Goal: Task Accomplishment & Management: Use online tool/utility

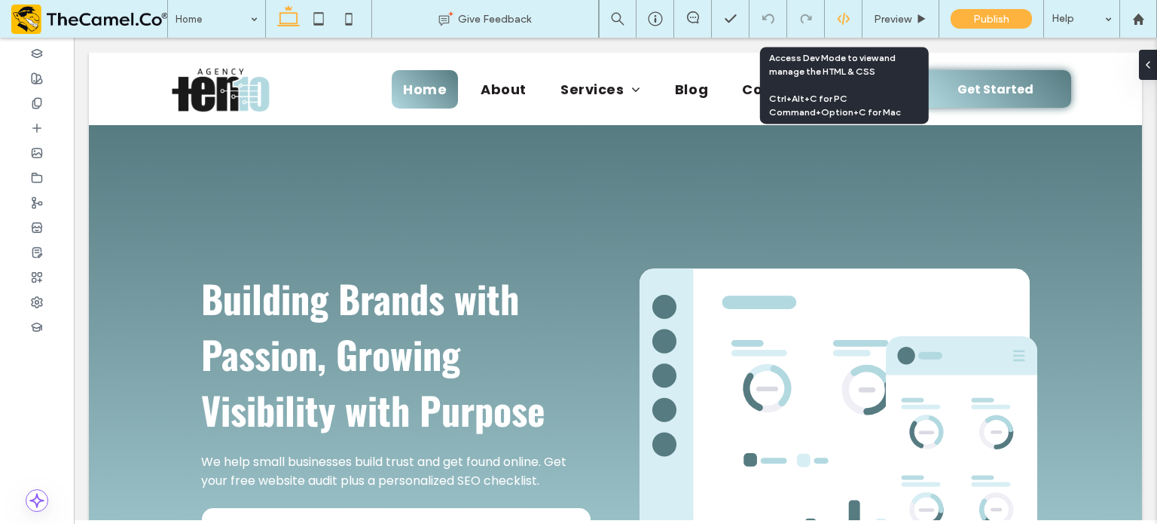
click at [843, 19] on use at bounding box center [843, 19] width 12 height 12
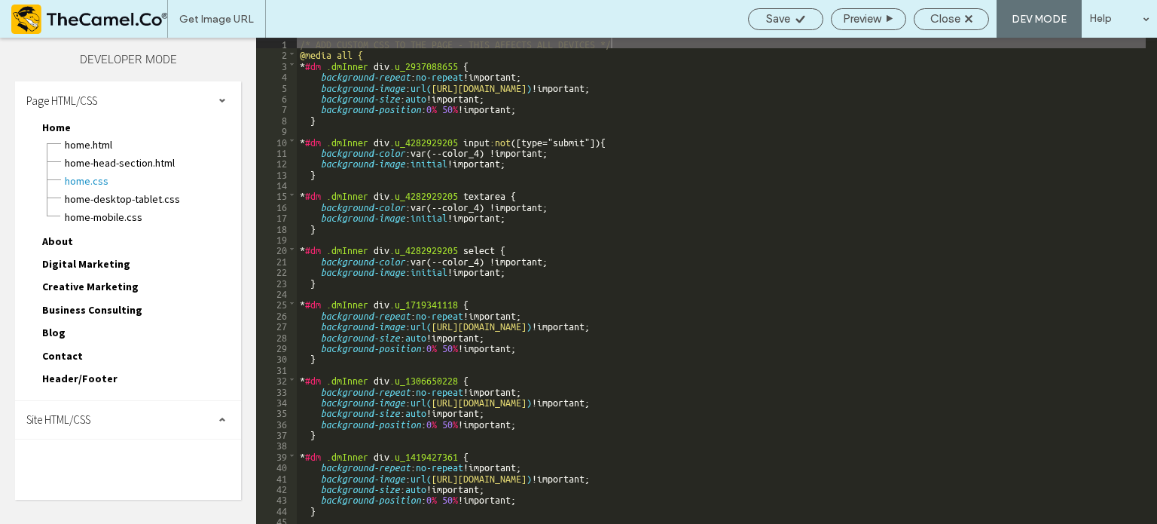
click at [113, 418] on div "Site HTML/CSS" at bounding box center [128, 420] width 226 height 38
drag, startPoint x: 94, startPoint y: 479, endPoint x: 127, endPoint y: 470, distance: 33.6
click at [94, 480] on span "site.css" at bounding box center [155, 485] width 171 height 15
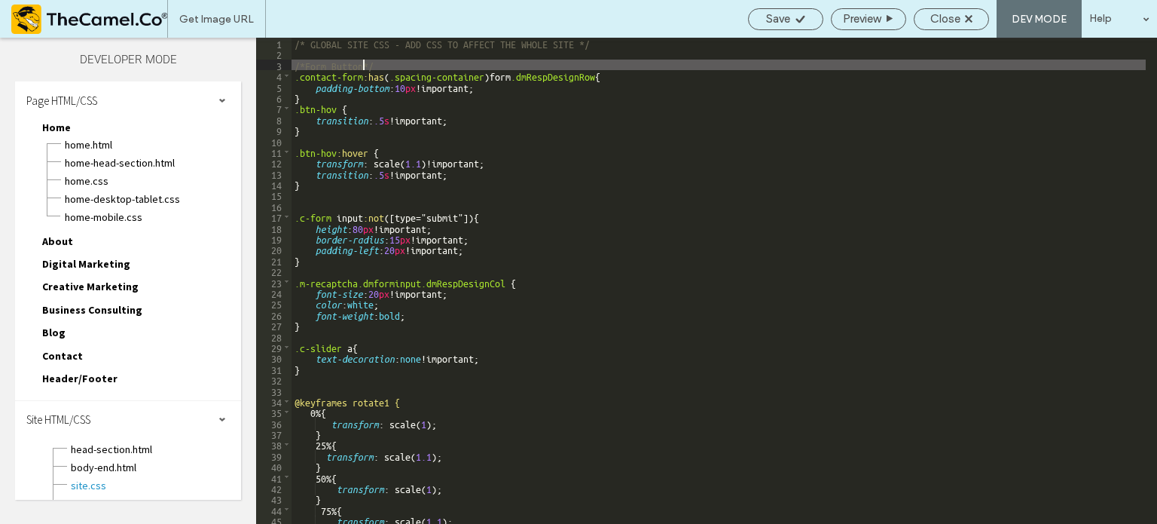
click at [315, 101] on div "/* GLOBAL SITE CSS - ADD CSS TO AFFECT THE WHOLE SITE */ /*Form Button*/ .conta…" at bounding box center [719, 292] width 854 height 508
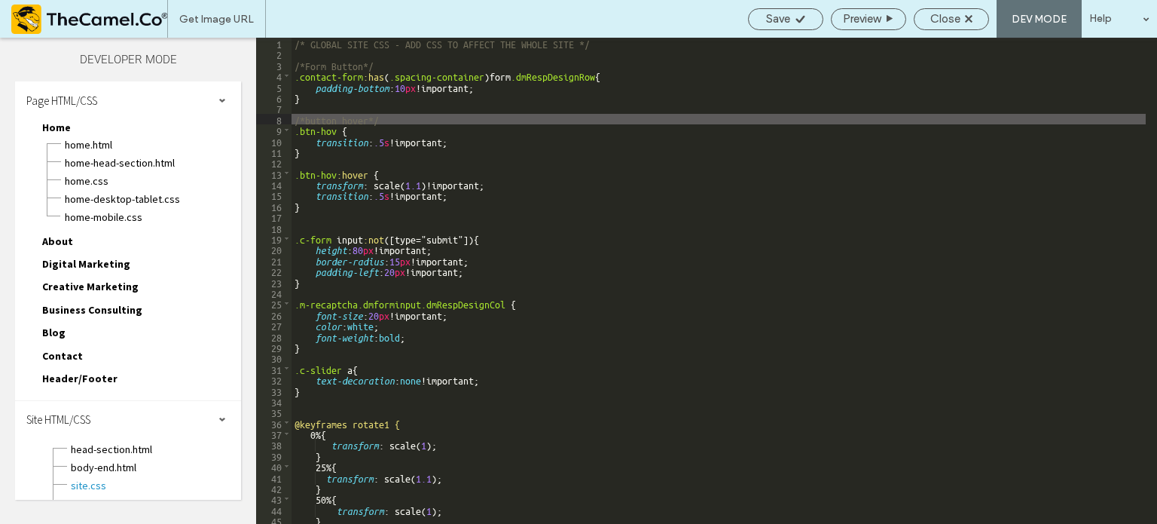
click at [316, 205] on div "/* GLOBAL SITE CSS - ADD CSS TO AFFECT THE WHOLE SITE */ /*Form Button*/ .conta…" at bounding box center [719, 292] width 854 height 508
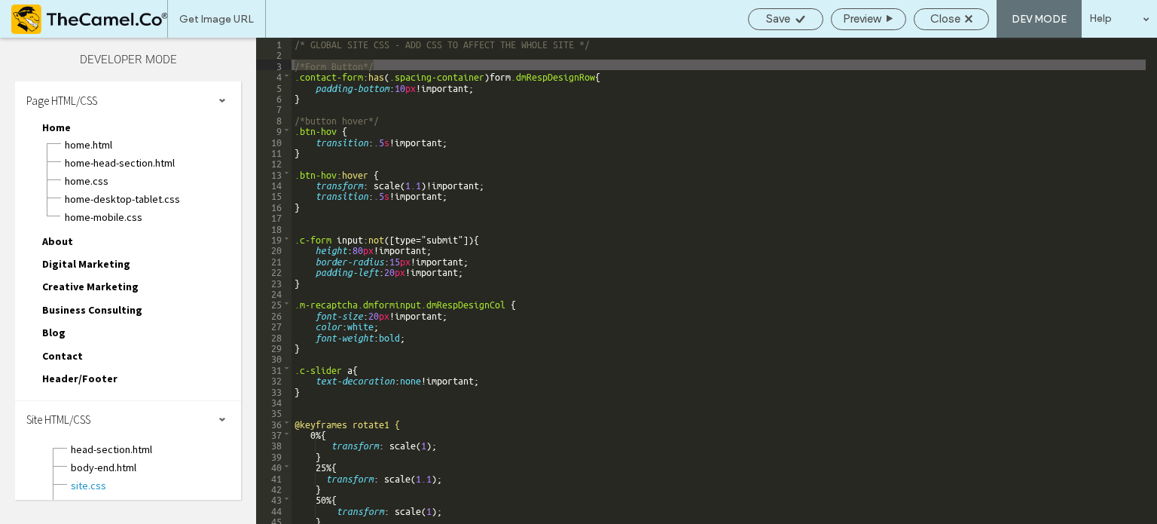
drag, startPoint x: 378, startPoint y: 66, endPoint x: 296, endPoint y: 66, distance: 82.1
click at [296, 66] on div "/* GLOBAL SITE CSS - ADD CSS TO AFFECT THE WHOLE SITE */ /*Form Button*/ .conta…" at bounding box center [719, 292] width 854 height 508
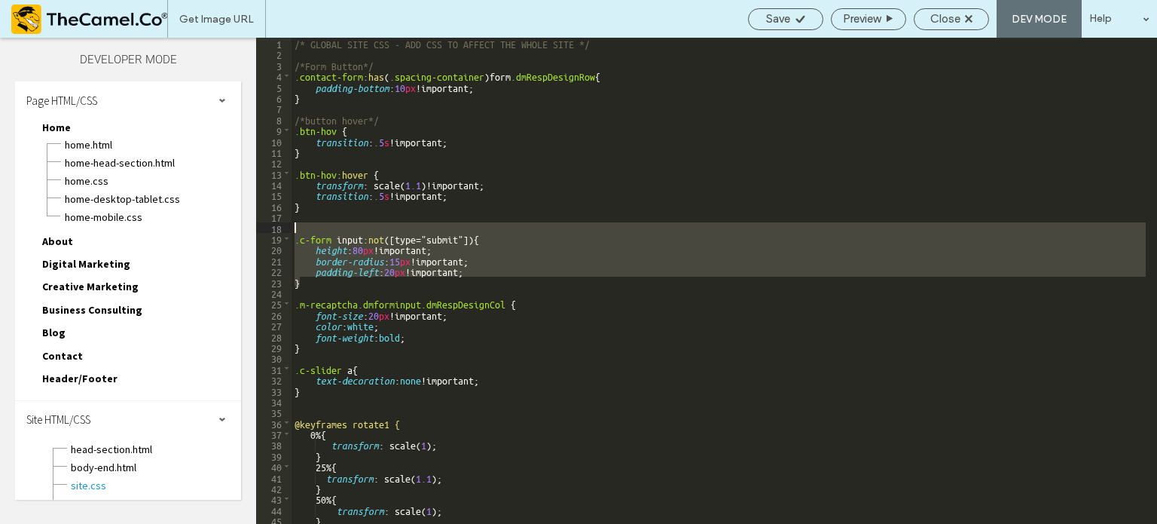
drag, startPoint x: 302, startPoint y: 286, endPoint x: 288, endPoint y: 228, distance: 59.7
click at [288, 228] on div "** 1 2 3 4 5 6 7 8 9 10 11 12 13 14 15 16 17 18 19 20 21 22 23 24 25 26 27 28 2…" at bounding box center [706, 281] width 901 height 486
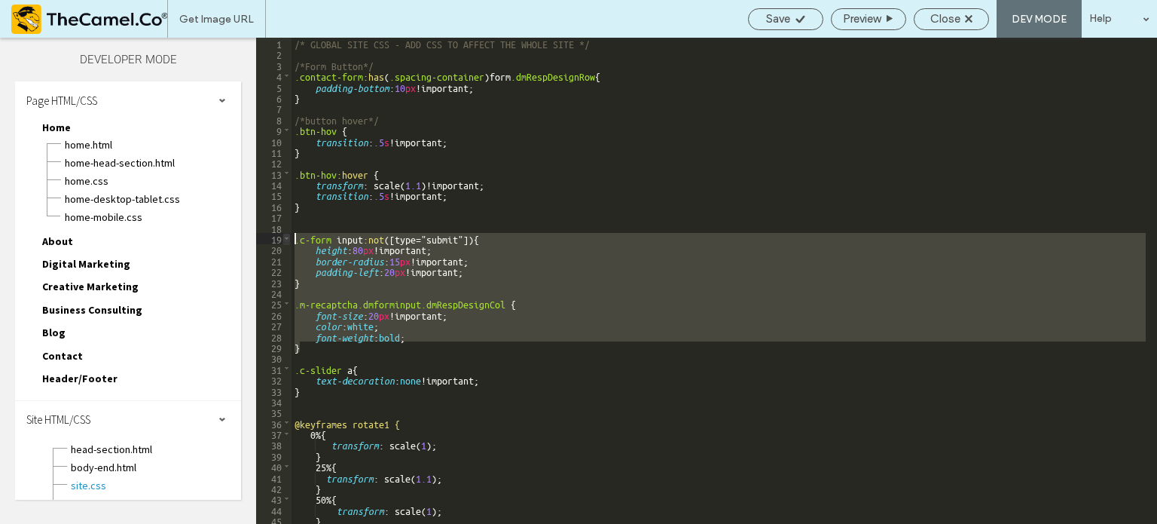
drag, startPoint x: 306, startPoint y: 351, endPoint x: 288, endPoint y: 243, distance: 110.0
click at [288, 243] on div "** 1 2 3 4 5 6 7 8 9 10 11 12 13 14 15 16 17 18 19 20 21 22 23 24 25 26 27 28 2…" at bounding box center [706, 281] width 901 height 486
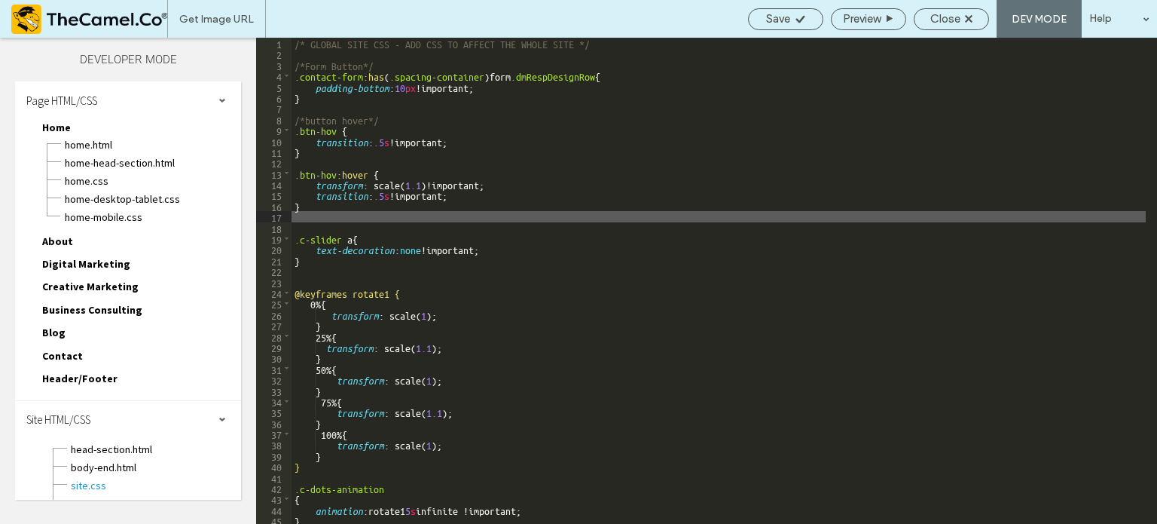
click at [322, 102] on div "/* GLOBAL SITE CSS - ADD CSS TO AFFECT THE WHOLE SITE */ /*Form Button*/ .conta…" at bounding box center [719, 292] width 854 height 508
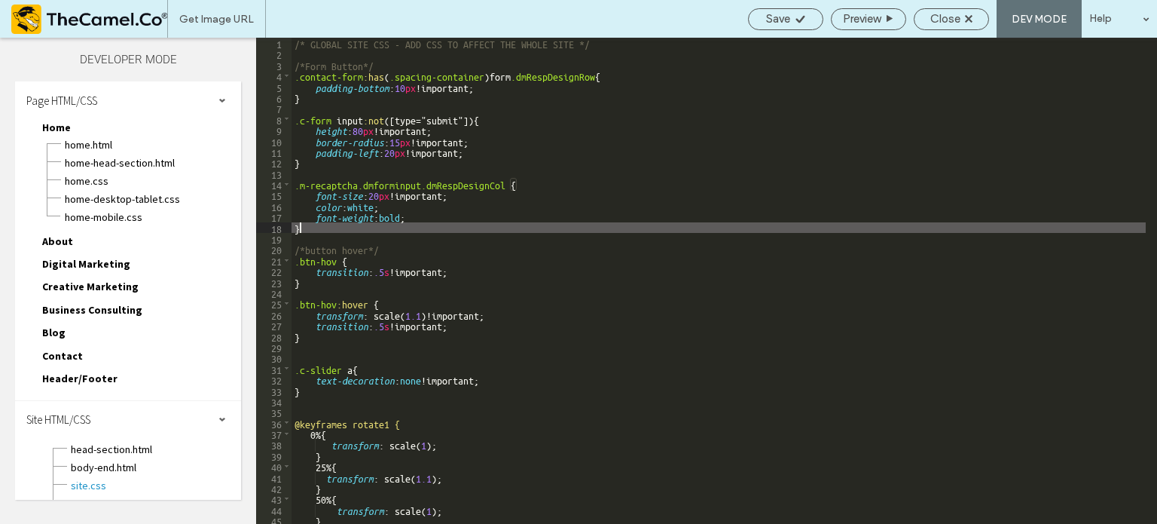
click at [302, 353] on div "/* GLOBAL SITE CSS - ADD CSS TO AFFECT THE WHOLE SITE */ /*Form Button*/ .conta…" at bounding box center [719, 292] width 854 height 508
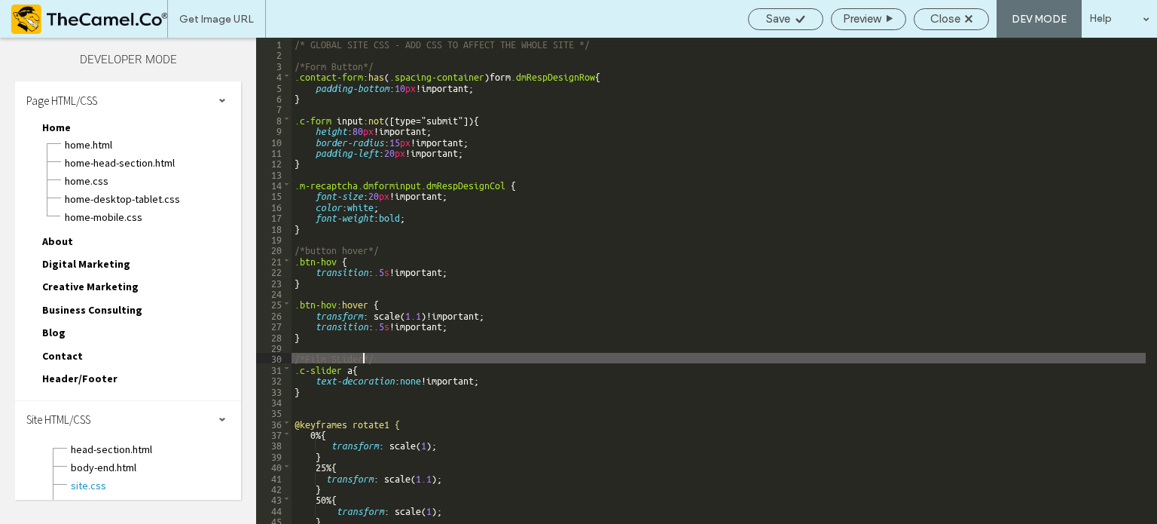
click at [341, 361] on div "/* GLOBAL SITE CSS - ADD CSS TO AFFECT THE WHOLE SITE */ /*Form Button*/ .conta…" at bounding box center [719, 292] width 854 height 508
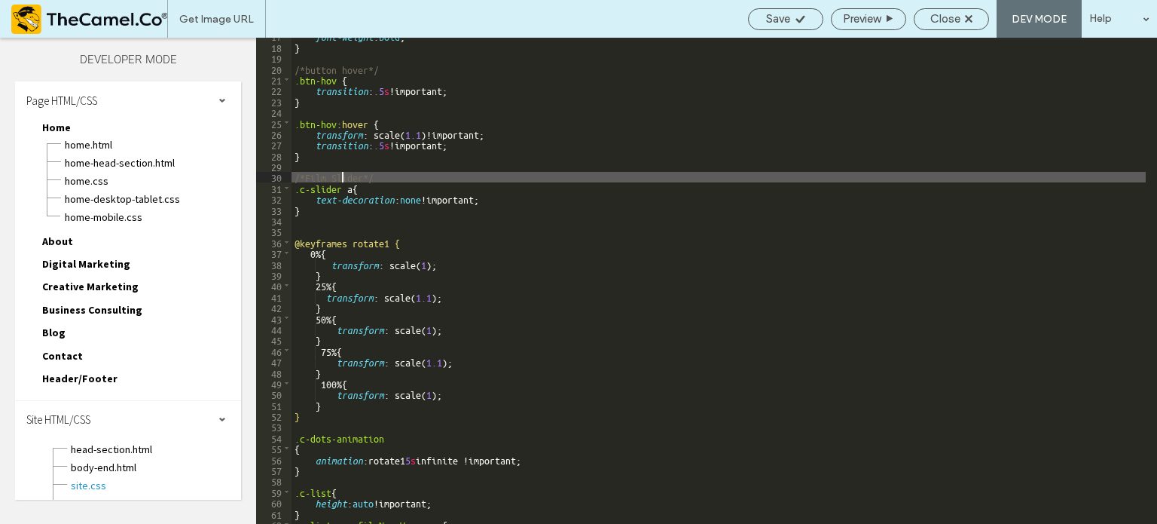
scroll to position [226, 0]
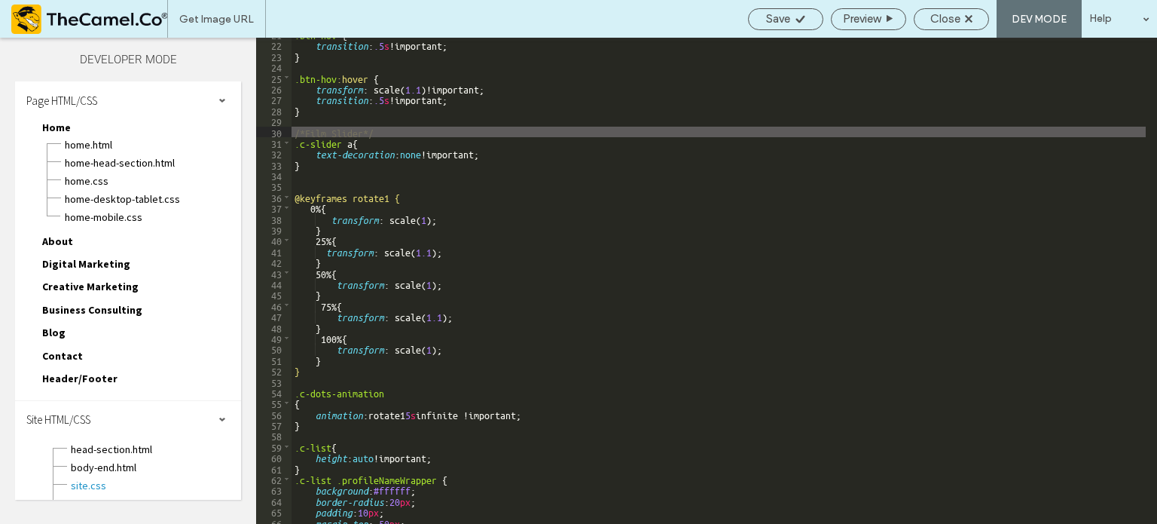
click at [306, 178] on div ".btn-hov { transition : .5 s !important; } .btn-hov :hover { transform : scale(…" at bounding box center [719, 283] width 854 height 508
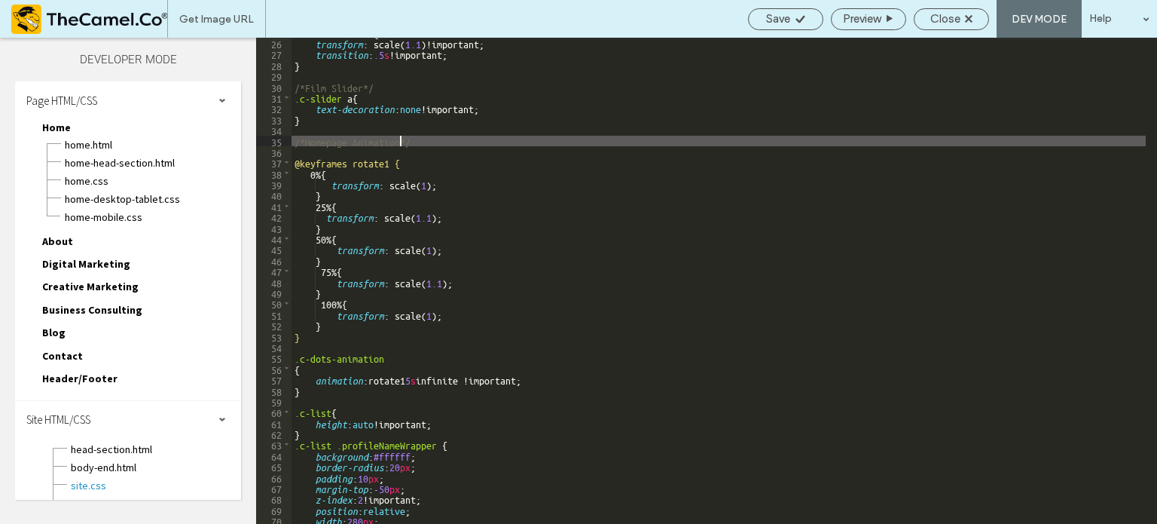
scroll to position [316, 0]
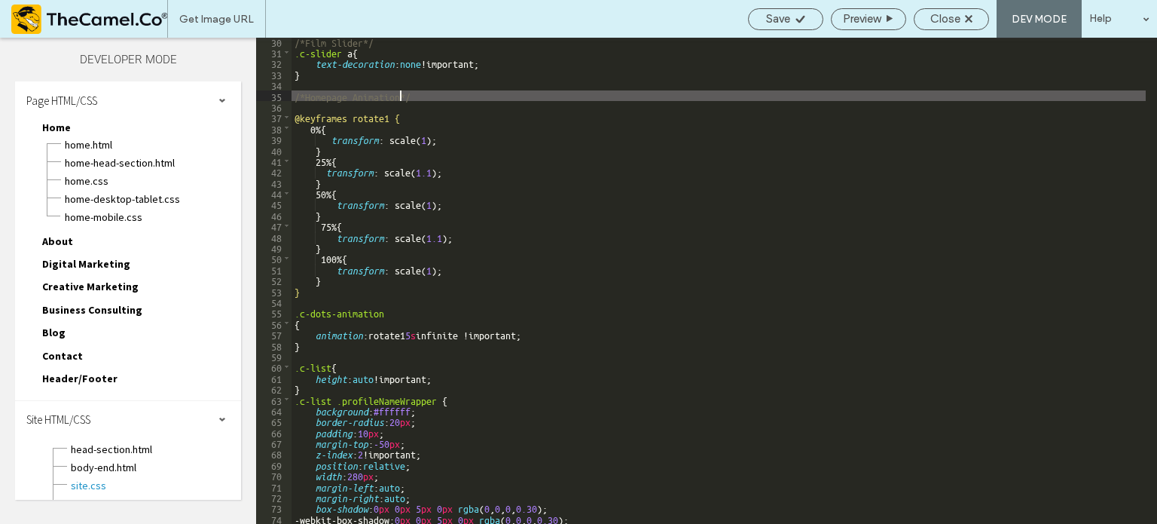
click at [306, 348] on div "/*Film Slider*/ .c-slider a { text-decoration : none !important; } /*Homepage A…" at bounding box center [719, 290] width 854 height 508
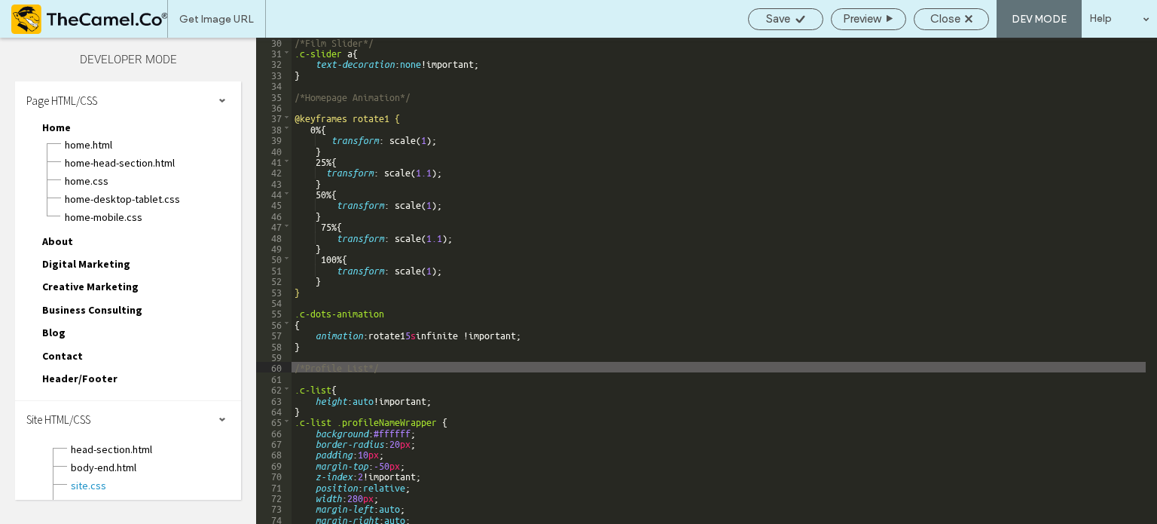
scroll to position [381, 0]
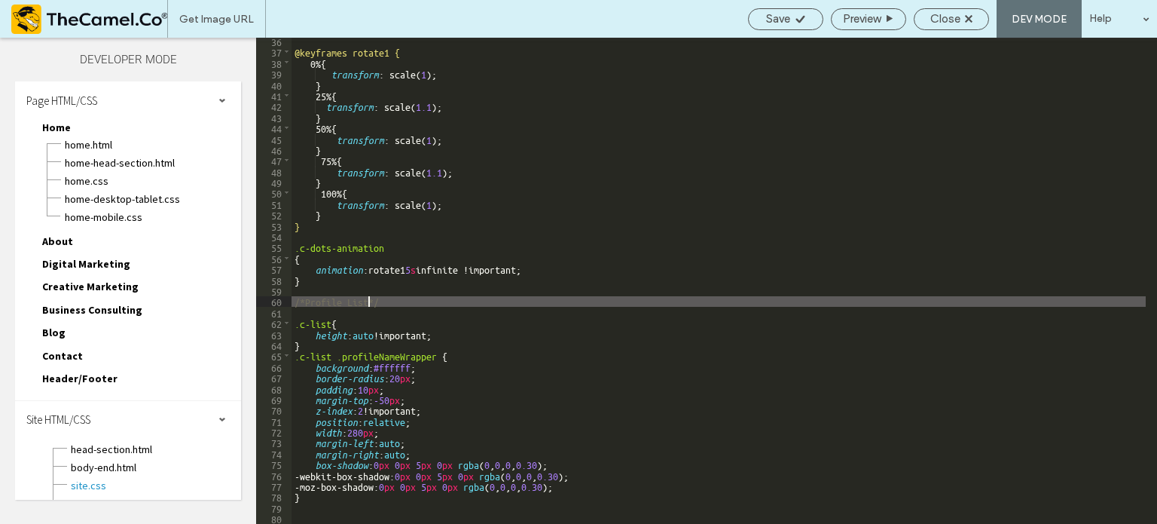
click at [616, 399] on div "@keyframes rotate1 { 0 % { transform : scale( 1 ); } 25 % { transform : scale( …" at bounding box center [719, 289] width 854 height 508
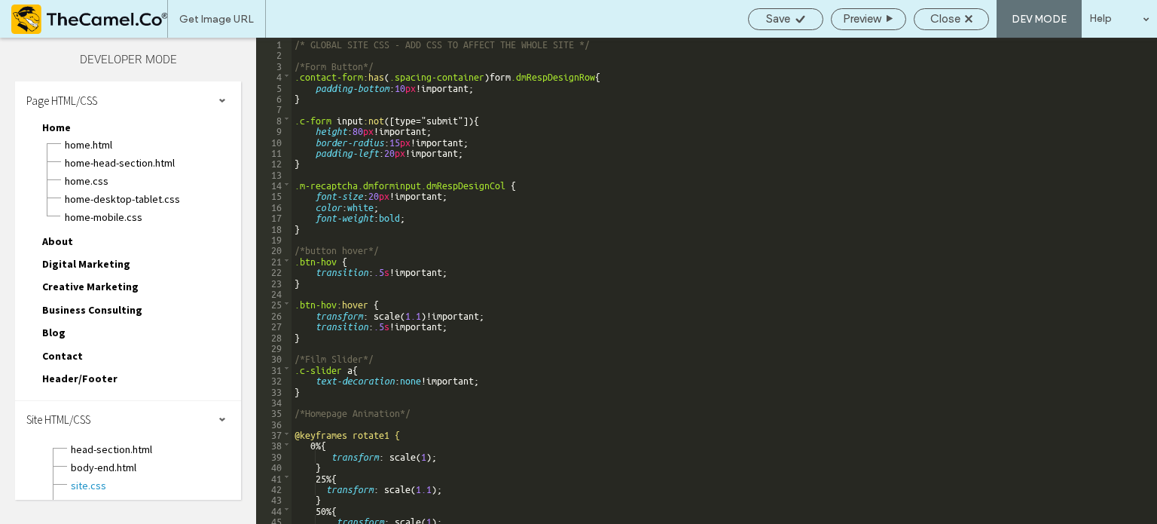
scroll to position [0, 0]
click at [875, 15] on span "Preview" at bounding box center [862, 19] width 38 height 14
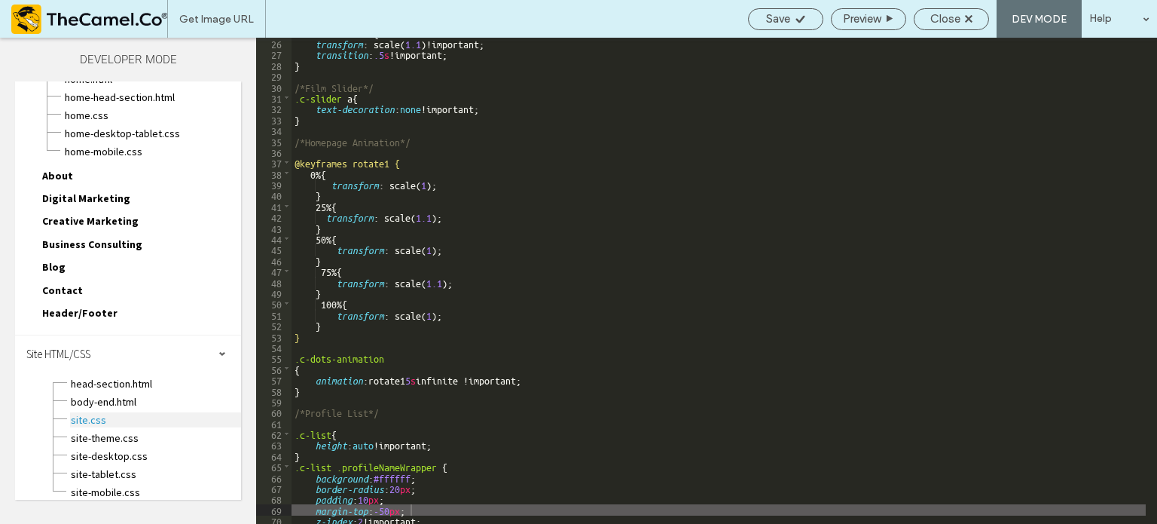
scroll to position [66, 0]
click at [123, 448] on span "site-desktop.css" at bounding box center [155, 455] width 171 height 15
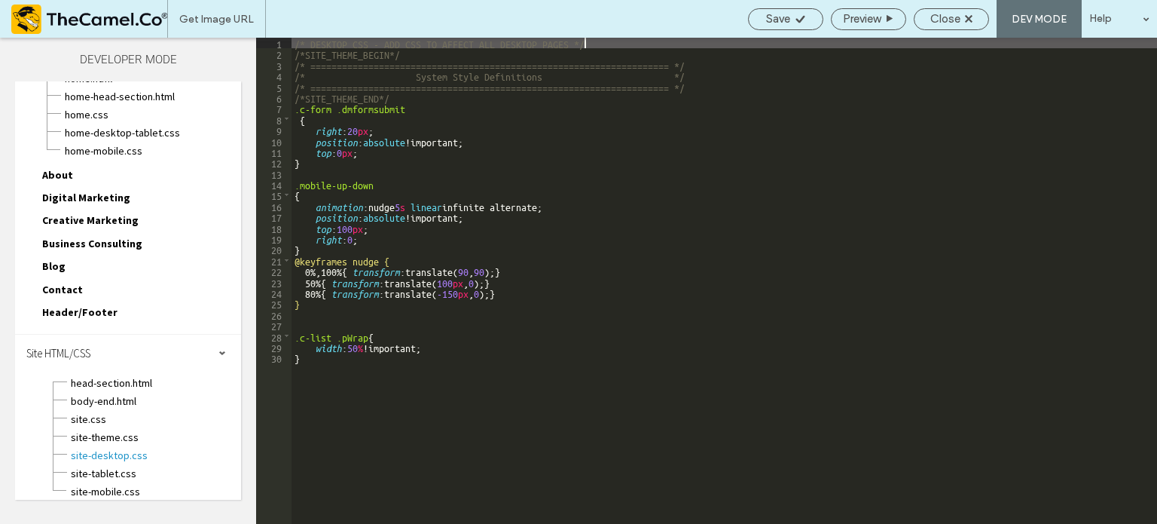
scroll to position [0, 0]
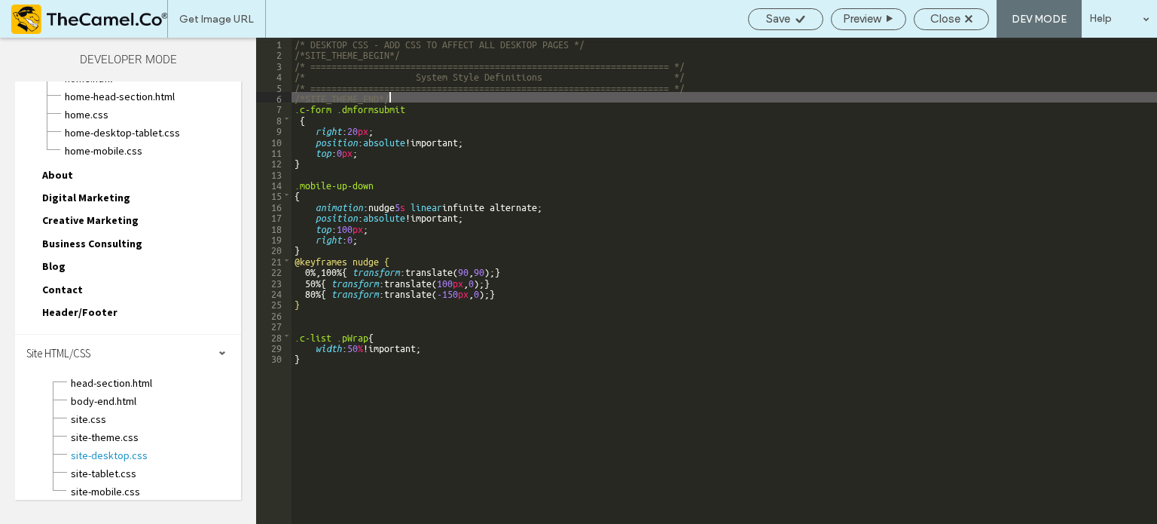
click at [409, 96] on div "/* DESKTOP CSS - ADD CSS TO AFFECT ALL DESKTOP PAGES */ /*SITE_THEME_BEGIN*/ /*…" at bounding box center [725, 292] width 866 height 508
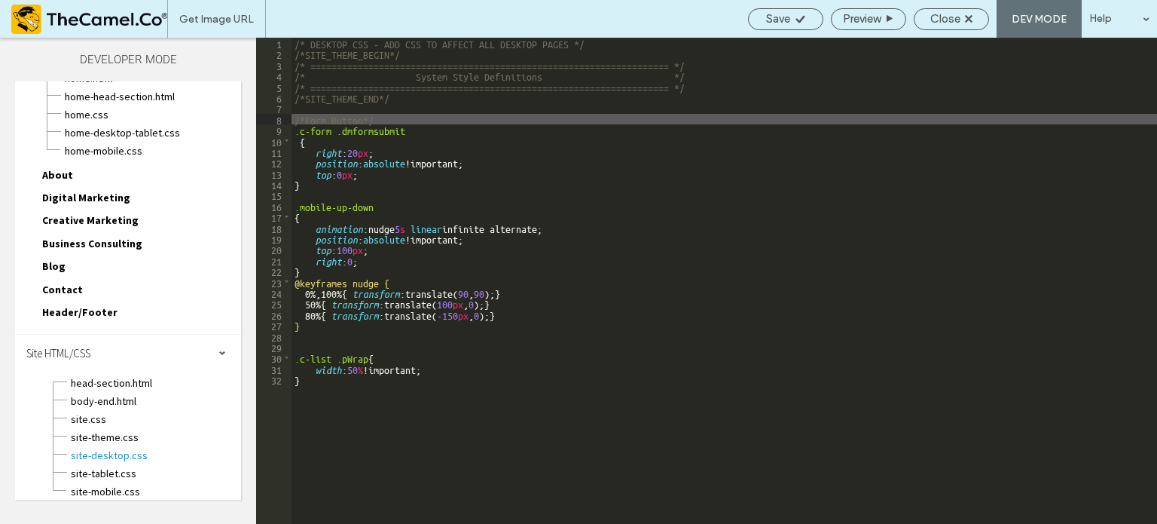
click at [310, 185] on div "/* DESKTOP CSS - ADD CSS TO AFFECT ALL DESKTOP PAGES */ /*SITE_THEME_BEGIN*/ /*…" at bounding box center [725, 292] width 866 height 508
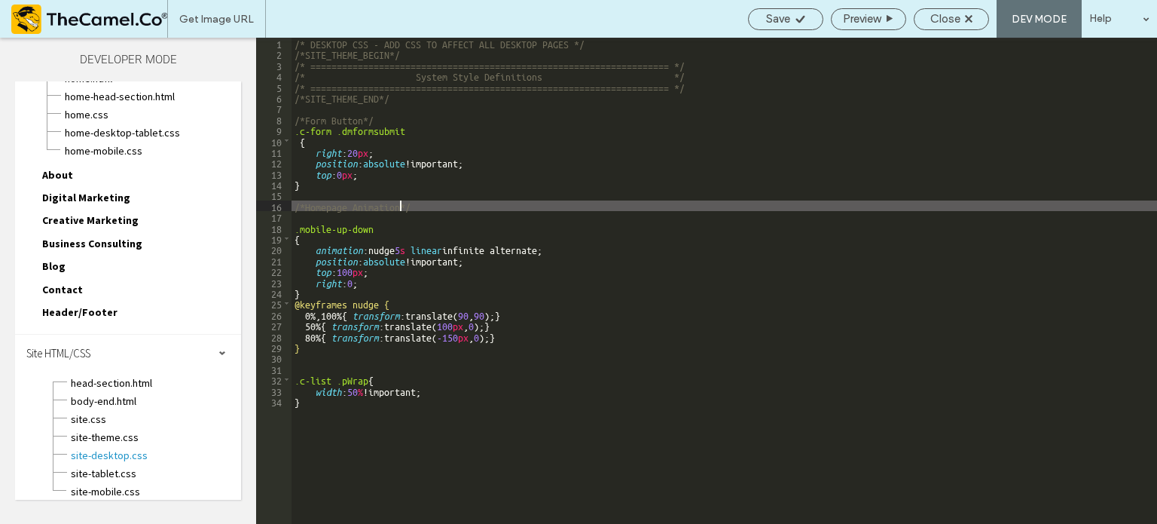
click at [313, 373] on div "/* DESKTOP CSS - ADD CSS TO AFFECT ALL DESKTOP PAGES */ /*SITE_THEME_BEGIN*/ /*…" at bounding box center [725, 292] width 866 height 508
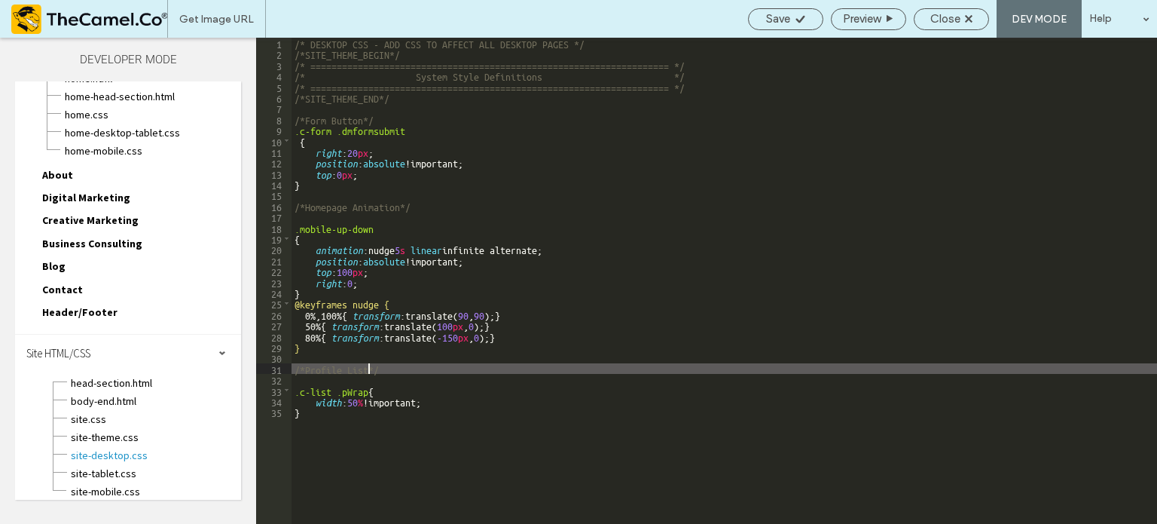
click at [774, 287] on div "/* DESKTOP CSS - ADD CSS TO AFFECT ALL DESKTOP PAGES */ /*SITE_THEME_BEGIN*/ /*…" at bounding box center [725, 292] width 866 height 508
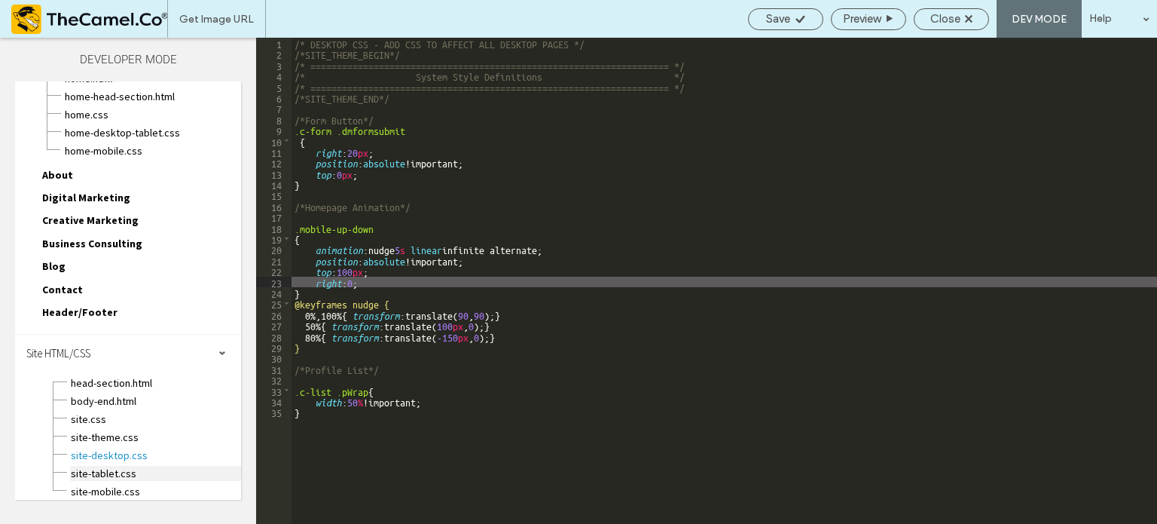
click at [97, 466] on span "site-tablet.css" at bounding box center [155, 473] width 171 height 15
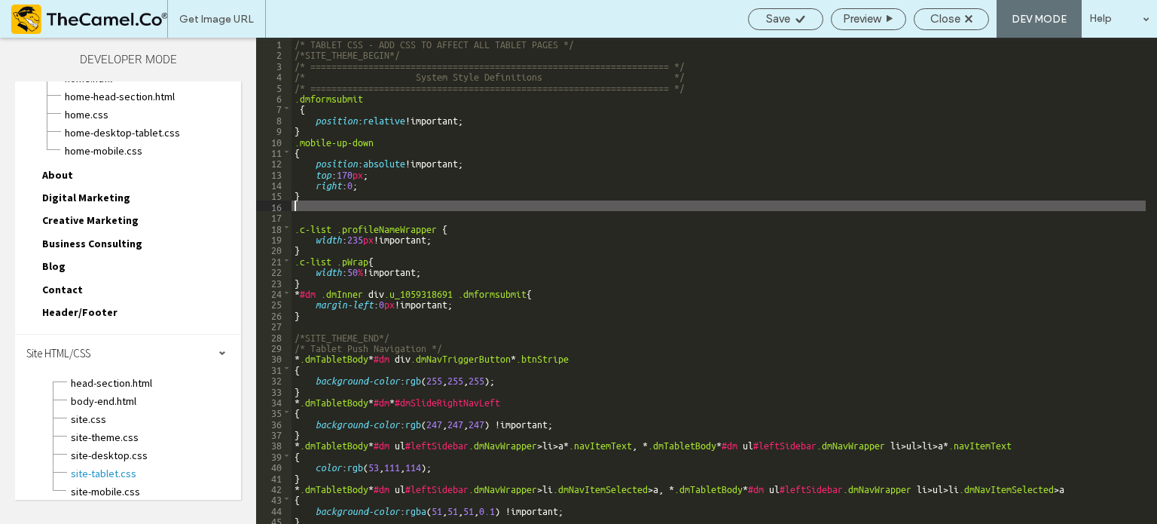
click at [307, 204] on div "/* TABLET CSS - ADD CSS TO AFFECT ALL TABLET PAGES */ /*SITE_THEME_BEGIN*/ /* =…" at bounding box center [719, 297] width 854 height 518
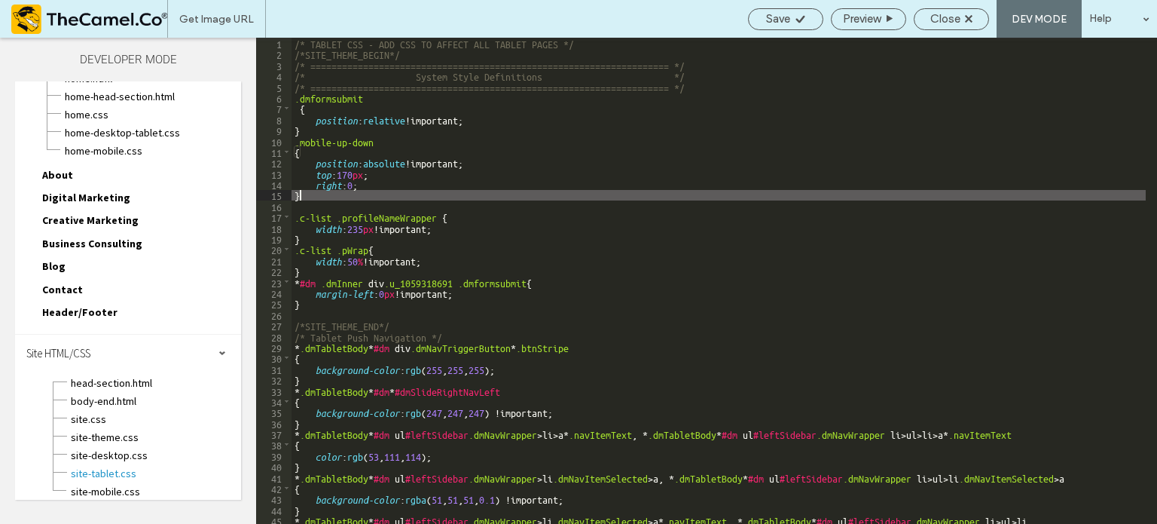
scroll to position [56, 0]
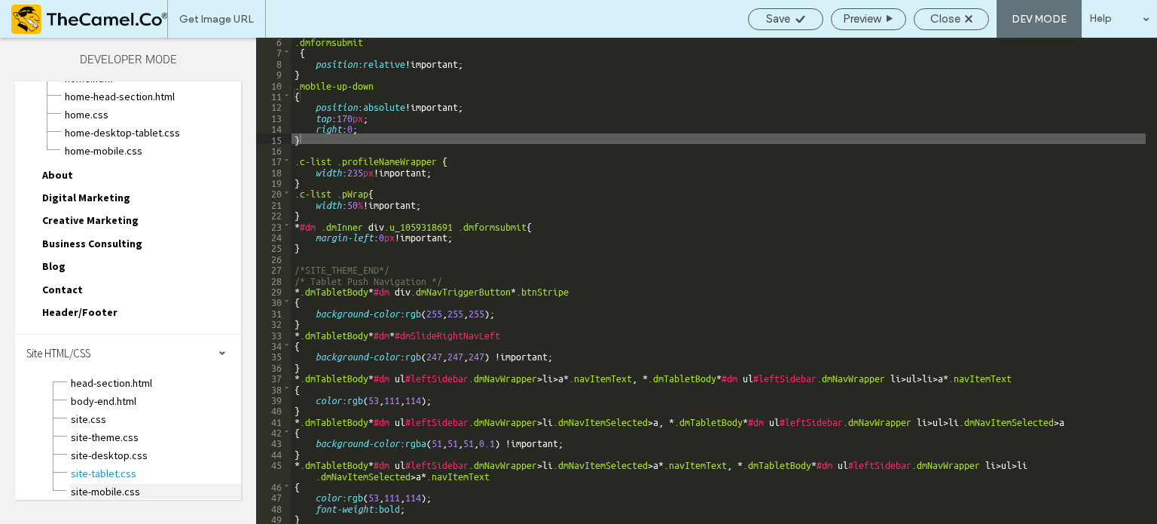
click at [108, 484] on span "site-mobile.css" at bounding box center [155, 491] width 171 height 15
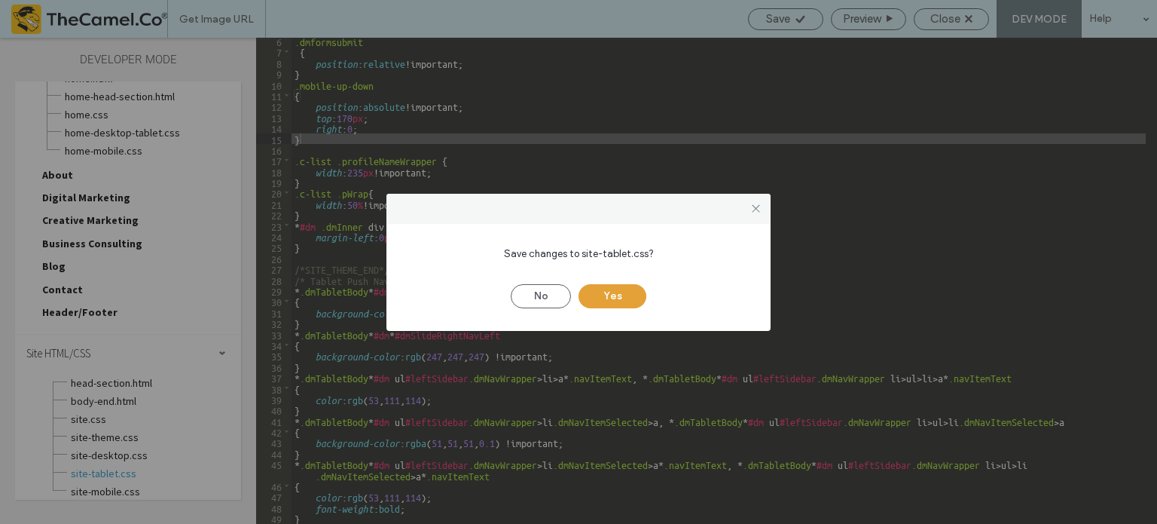
click at [601, 295] on button "Yes" at bounding box center [613, 296] width 68 height 24
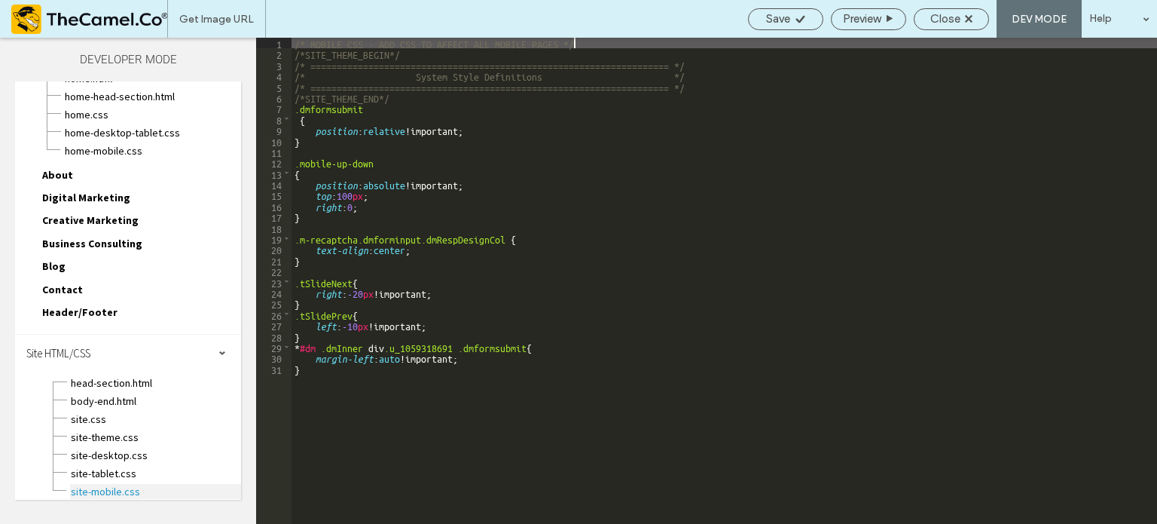
scroll to position [0, 0]
click at [166, 411] on span "site.css" at bounding box center [155, 418] width 171 height 15
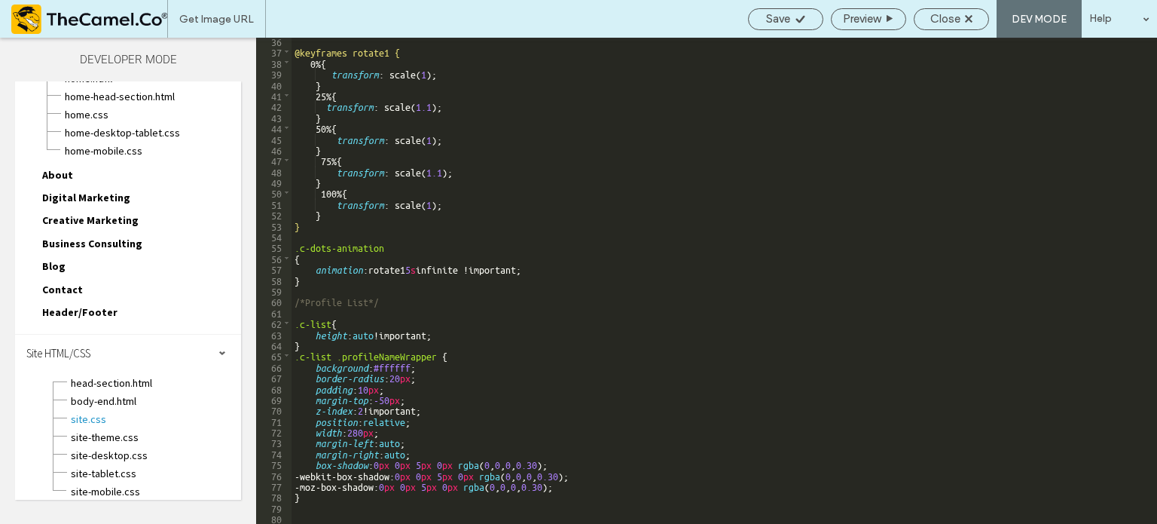
scroll to position [381, 0]
click at [100, 448] on span "site-desktop.css" at bounding box center [155, 455] width 171 height 15
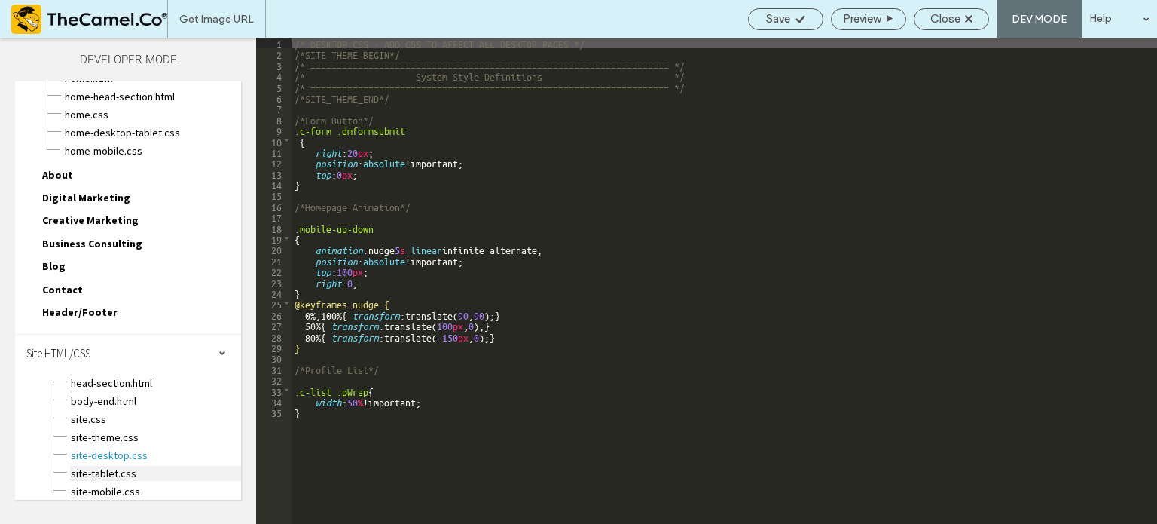
click at [110, 466] on span "site-tablet.css" at bounding box center [155, 473] width 171 height 15
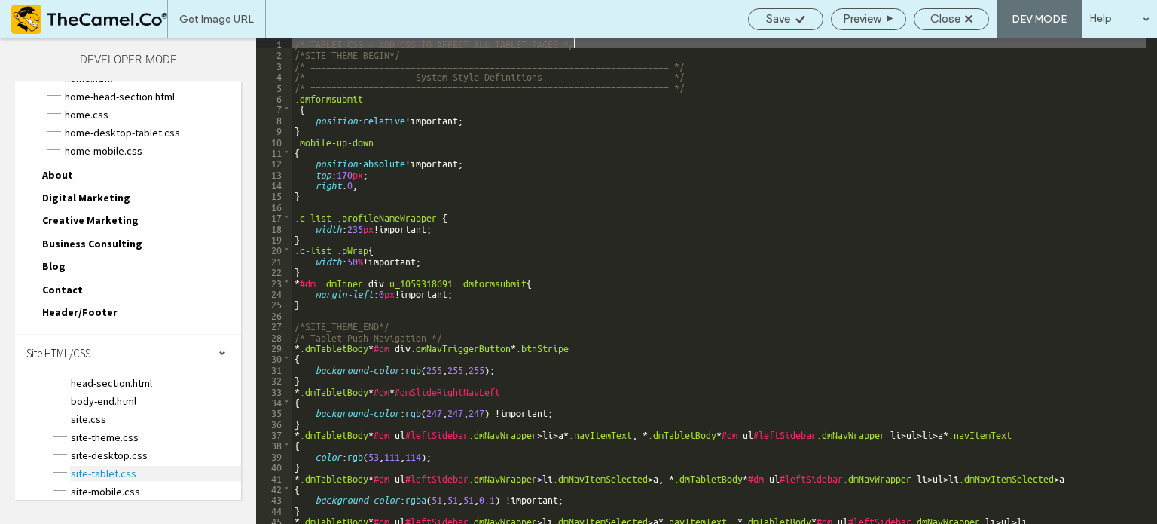
scroll to position [0, 0]
click at [759, 90] on div "/* TABLET CSS - ADD CSS TO AFFECT ALL TABLET PAGES */ /*SITE_THEME_BEGIN*/ /* =…" at bounding box center [719, 297] width 854 height 518
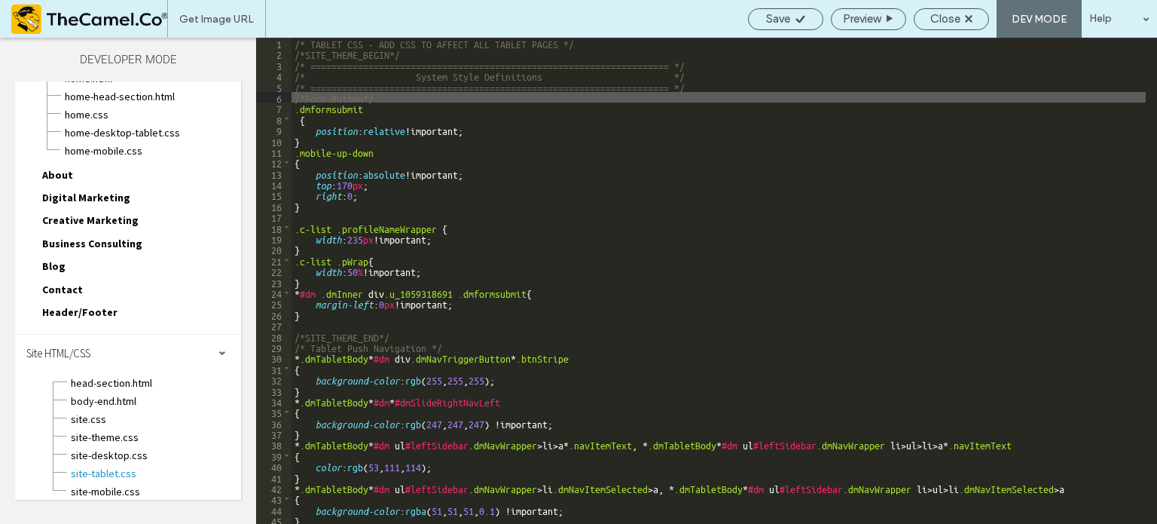
click at [310, 143] on div "/* TABLET CSS - ADD CSS TO AFFECT ALL TABLET PAGES */ /*SITE_THEME_BEGIN*/ /* =…" at bounding box center [719, 297] width 854 height 518
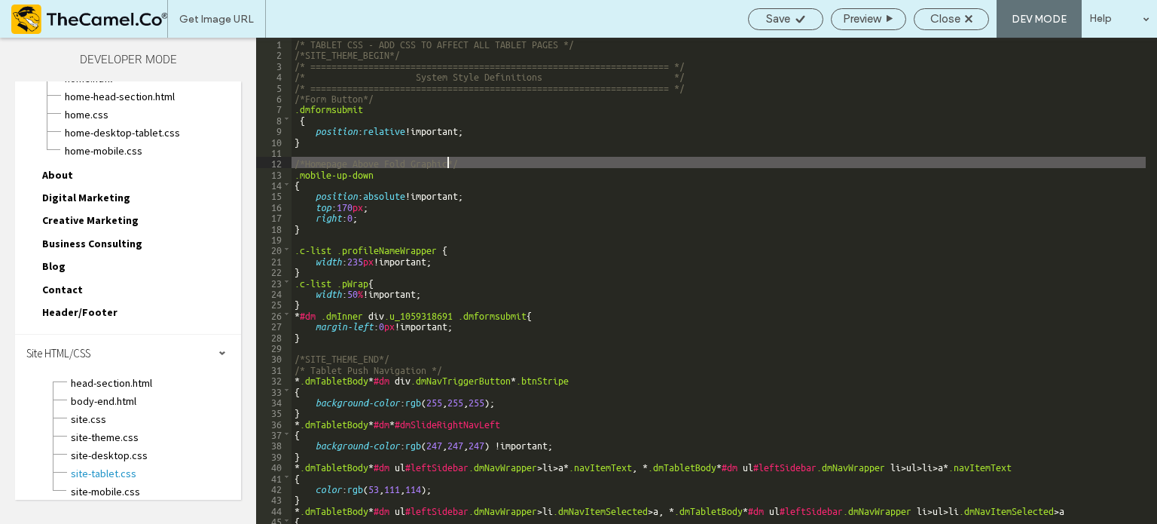
click at [316, 234] on div "/* TABLET CSS - ADD CSS TO AFFECT ALL TABLET PAGES */ /*SITE_THEME_BEGIN*/ /* =…" at bounding box center [719, 292] width 854 height 508
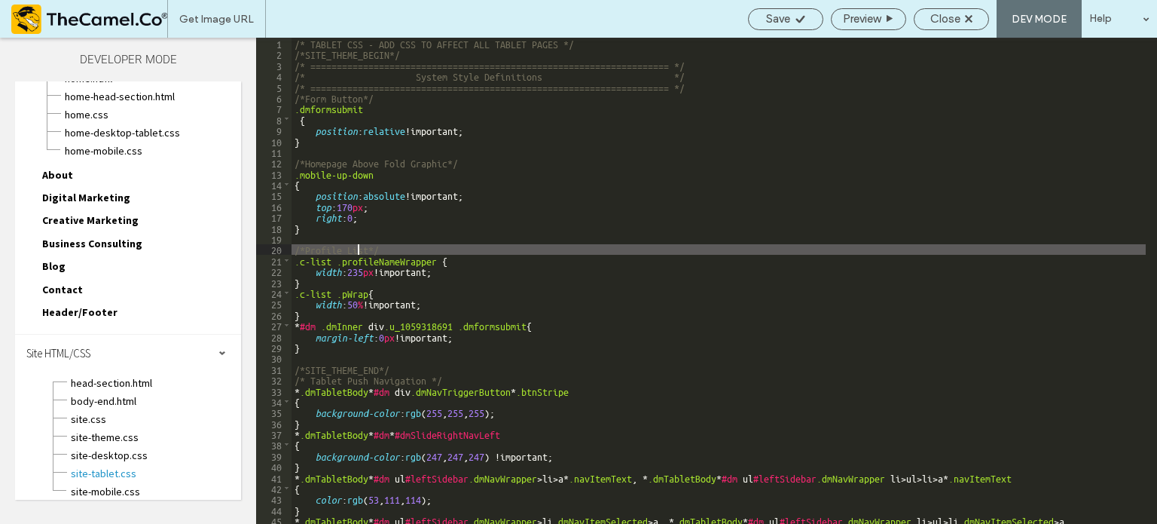
click at [313, 313] on div "/* TABLET CSS - ADD CSS TO AFFECT ALL TABLET PAGES */ /*SITE_THEME_BEGIN*/ /* =…" at bounding box center [719, 292] width 854 height 508
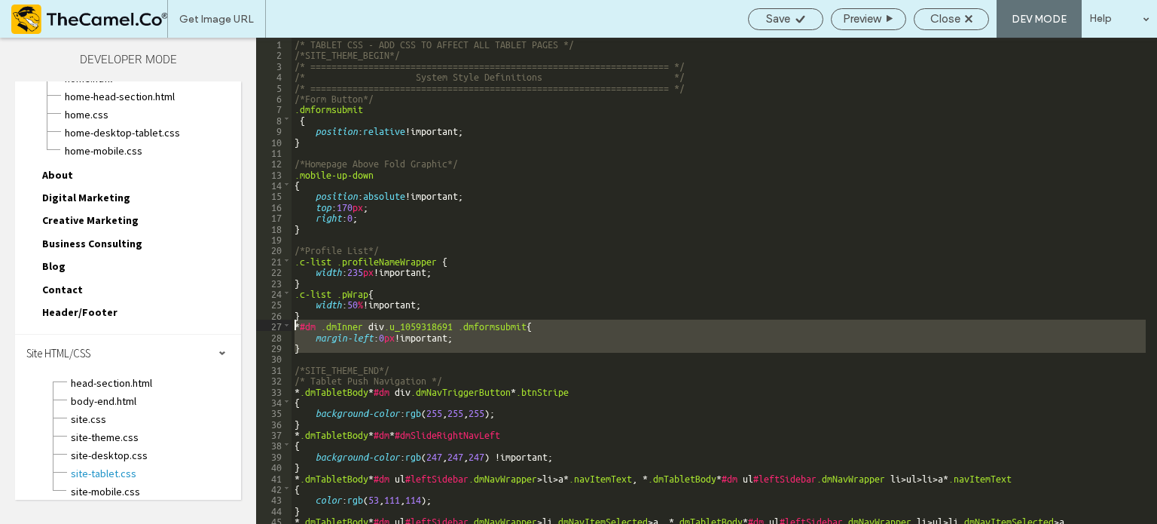
drag, startPoint x: 298, startPoint y: 354, endPoint x: 292, endPoint y: 325, distance: 29.3
click at [292, 325] on div "/* TABLET CSS - ADD CSS TO AFFECT ALL TABLET PAGES */ /*SITE_THEME_BEGIN*/ /* =…" at bounding box center [719, 292] width 854 height 508
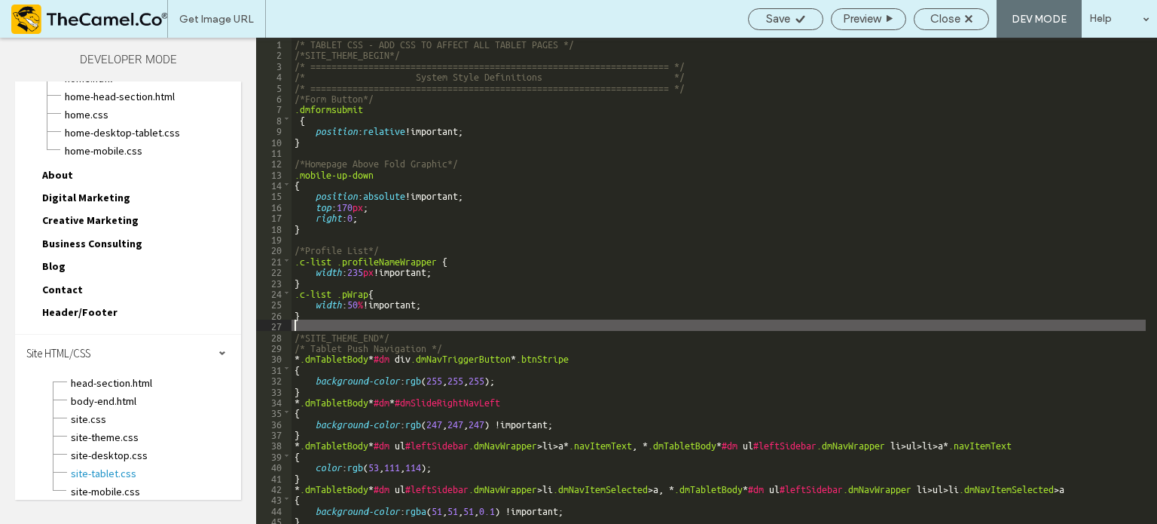
click at [319, 147] on div "/* TABLET CSS - ADD CSS TO AFFECT ALL TABLET PAGES */ /*SITE_THEME_BEGIN*/ /* =…" at bounding box center [719, 297] width 854 height 518
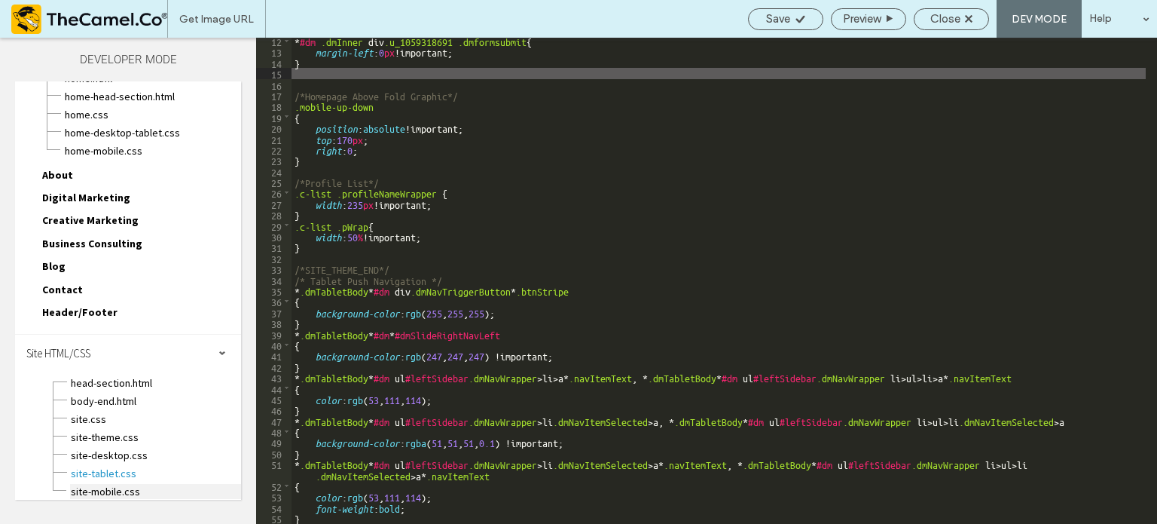
click at [105, 484] on span "site-mobile.css" at bounding box center [155, 491] width 171 height 15
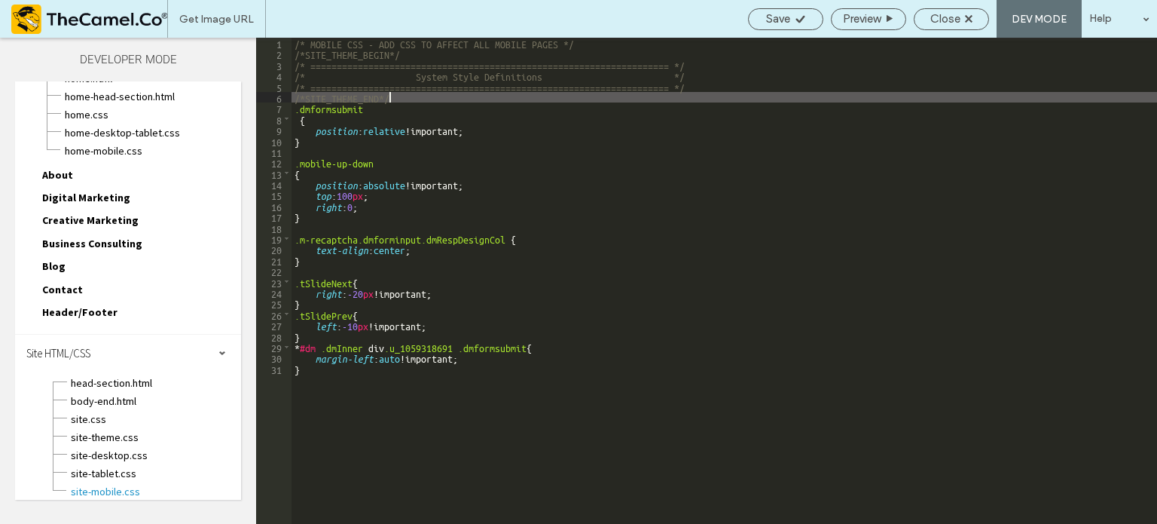
click at [411, 94] on div "/* MOBILE CSS - ADD CSS TO AFFECT ALL MOBILE PAGES */ /*SITE_THEME_BEGIN*/ /* =…" at bounding box center [725, 292] width 866 height 508
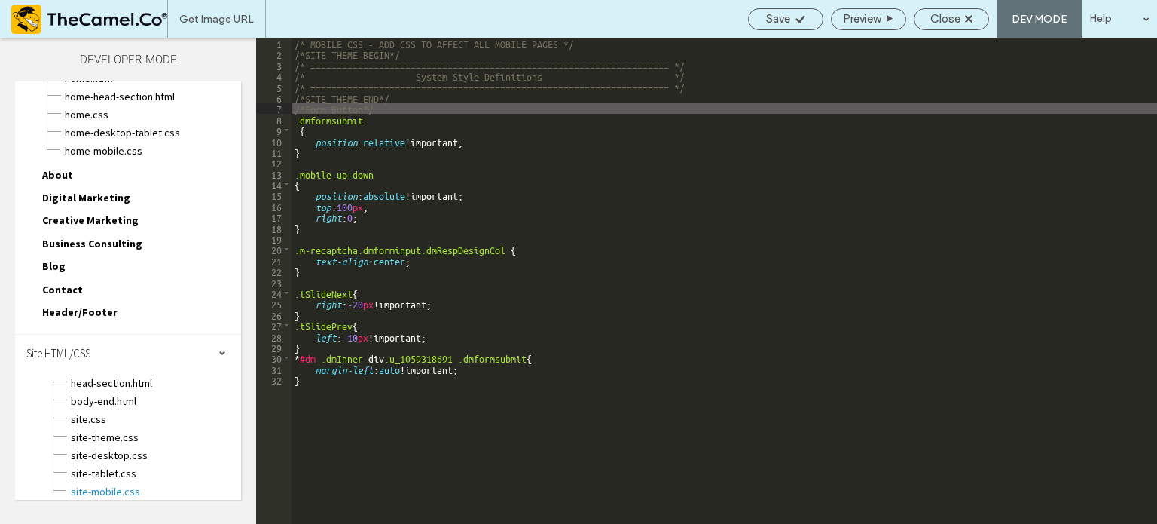
click at [319, 153] on div "/* MOBILE CSS - ADD CSS TO AFFECT ALL MOBILE PAGES */ /*SITE_THEME_BEGIN*/ /* =…" at bounding box center [725, 292] width 866 height 508
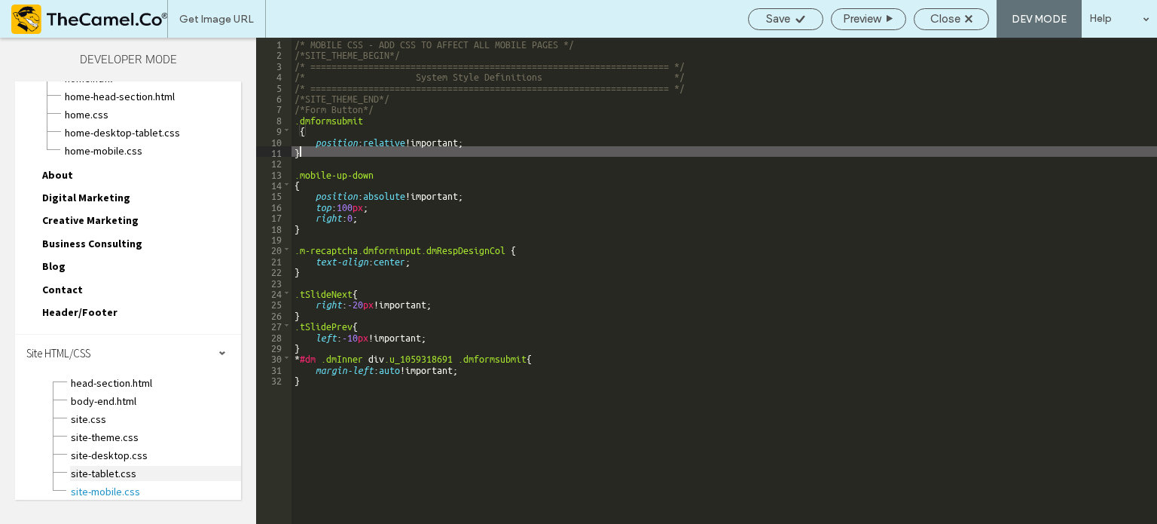
click at [115, 466] on span "site-tablet.css" at bounding box center [155, 473] width 171 height 15
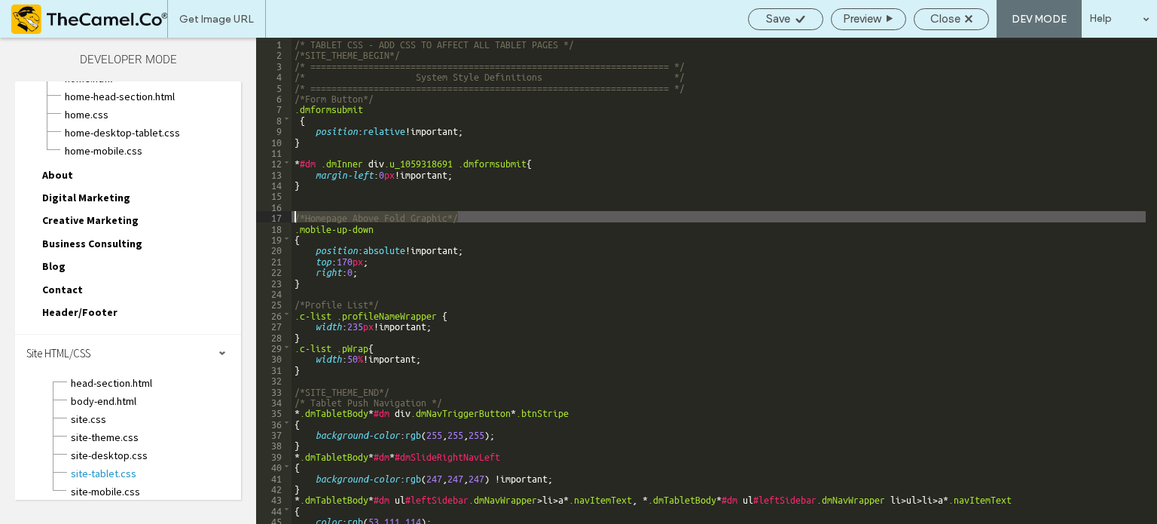
drag, startPoint x: 470, startPoint y: 212, endPoint x: 283, endPoint y: 215, distance: 186.9
click at [283, 215] on div "** 1 2 3 4 5 6 7 8 9 10 11 12 13 14 15 16 17 18 19 20 21 22 23 24 25 26 27 28 2…" at bounding box center [706, 281] width 901 height 486
click at [104, 484] on span "site-mobile.css" at bounding box center [155, 491] width 171 height 15
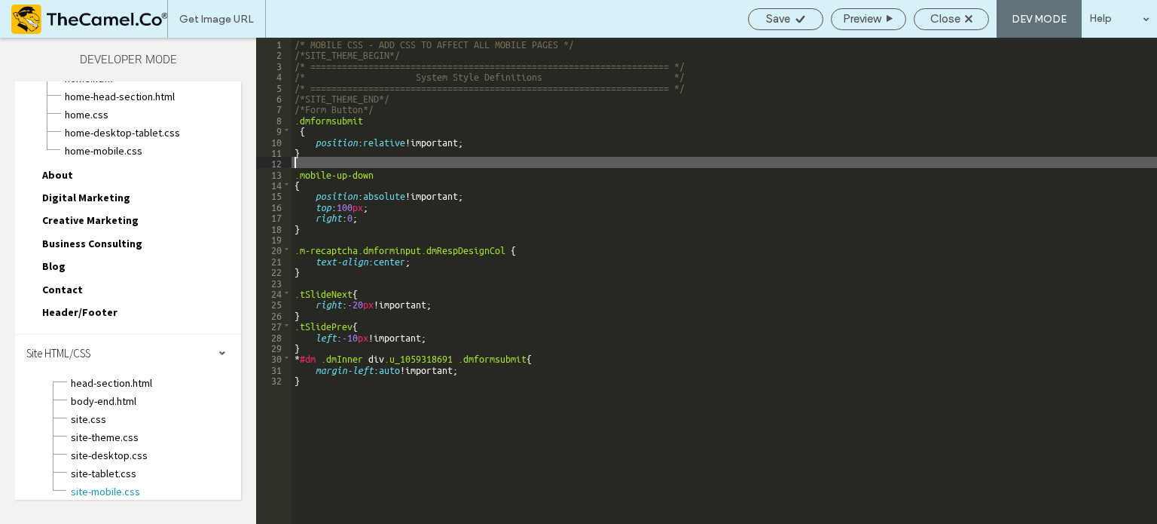
click at [318, 160] on div "/* MOBILE CSS - ADD CSS TO AFFECT ALL MOBILE PAGES */ /*SITE_THEME_BEGIN*/ /* =…" at bounding box center [725, 292] width 866 height 508
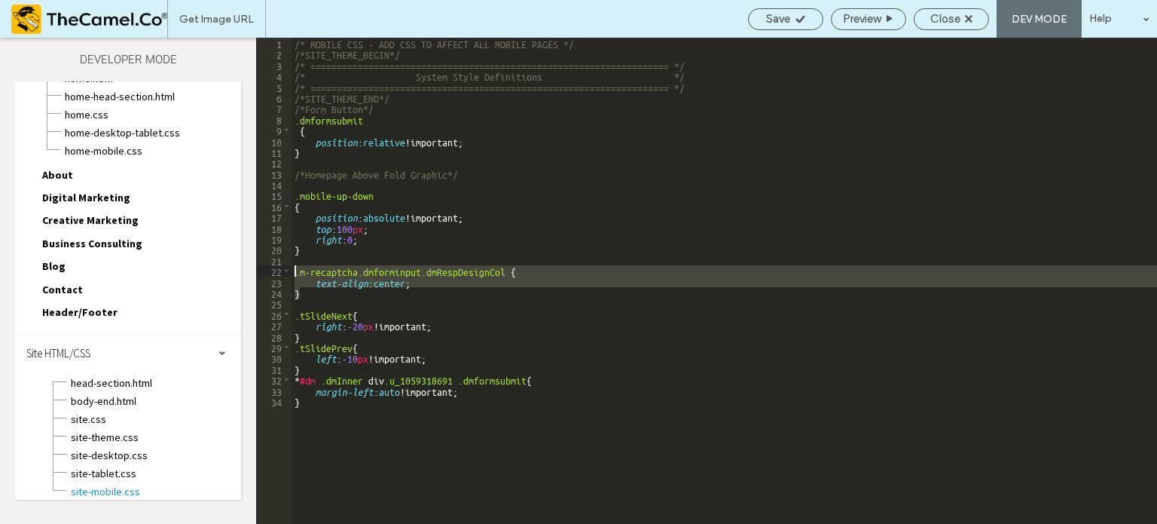
drag, startPoint x: 310, startPoint y: 293, endPoint x: 292, endPoint y: 269, distance: 30.1
click at [292, 269] on div "/* MOBILE CSS - ADD CSS TO AFFECT ALL MOBILE PAGES */ /*SITE_THEME_BEGIN*/ /* =…" at bounding box center [725, 292] width 866 height 508
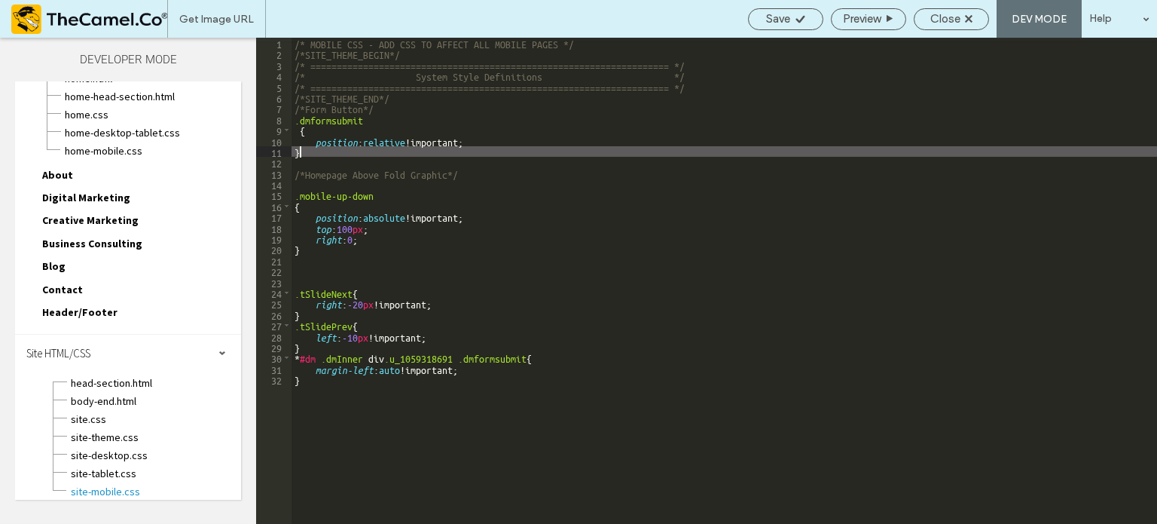
click at [303, 151] on div "/* MOBILE CSS - ADD CSS TO AFFECT ALL MOBILE PAGES */ /*SITE_THEME_BEGIN*/ /* =…" at bounding box center [725, 292] width 866 height 508
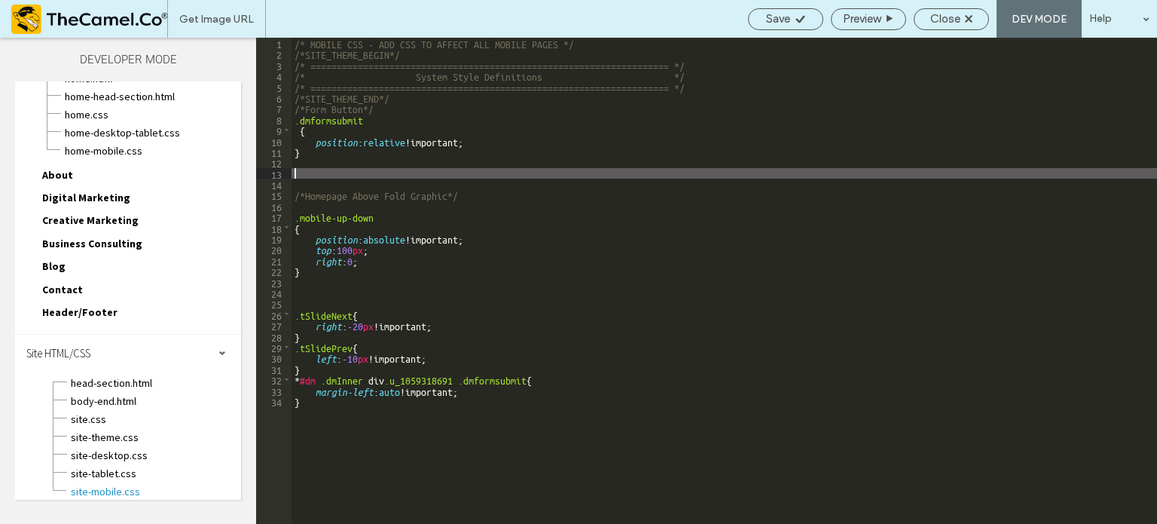
paste textarea
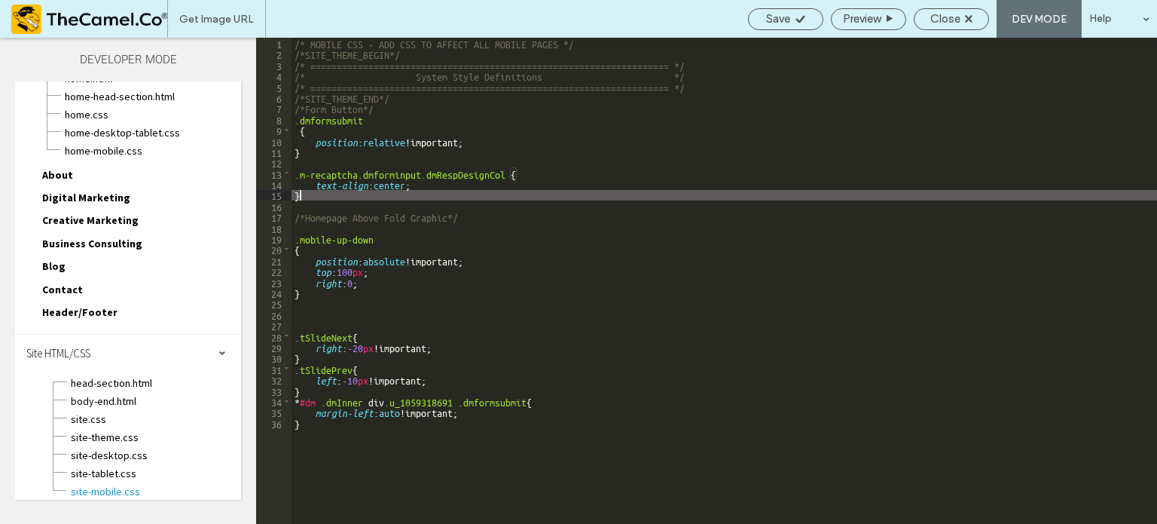
click at [303, 319] on div "/* MOBILE CSS - ADD CSS TO AFFECT ALL MOBILE PAGES */ /*SITE_THEME_BEGIN*/ /* =…" at bounding box center [725, 292] width 866 height 508
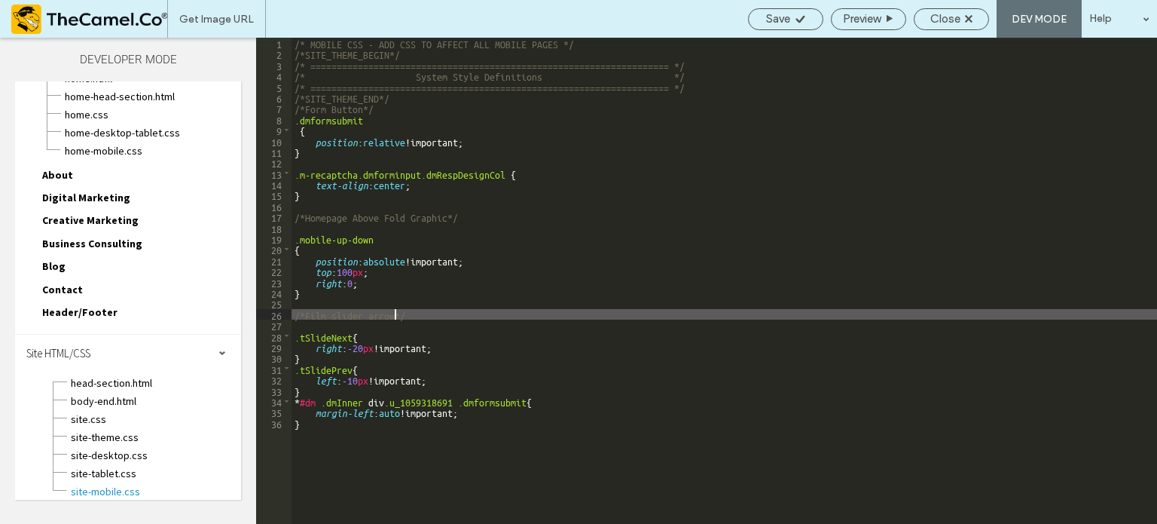
click at [512, 348] on div "/* MOBILE CSS - ADD CSS TO AFFECT ALL MOBILE PAGES */ /*SITE_THEME_BEGIN*/ /* =…" at bounding box center [725, 292] width 866 height 508
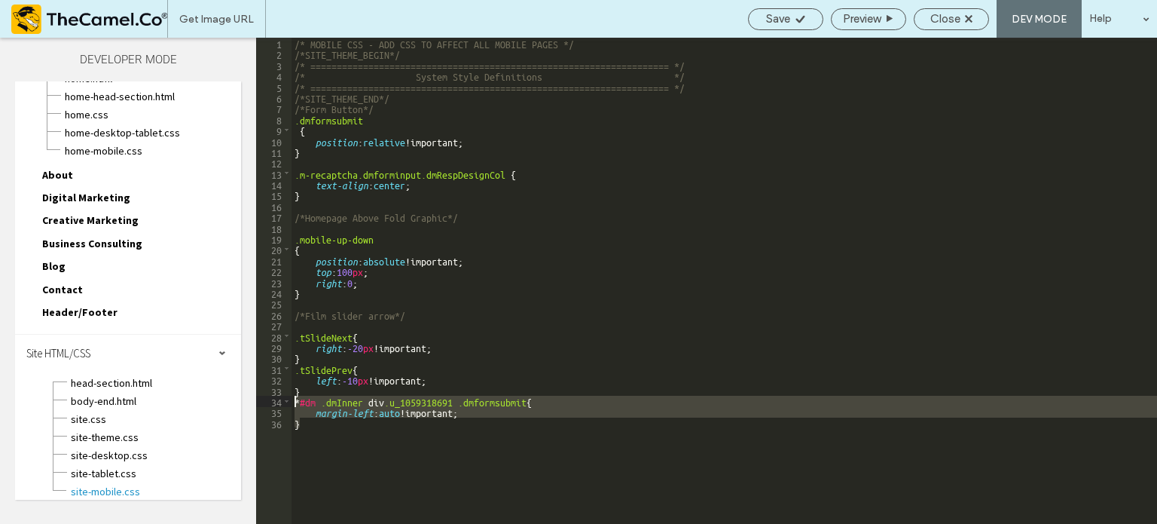
drag, startPoint x: 307, startPoint y: 426, endPoint x: 293, endPoint y: 402, distance: 27.7
click at [293, 402] on div "/* MOBILE CSS - ADD CSS TO AFFECT ALL MOBILE PAGES */ /*SITE_THEME_BEGIN*/ /* =…" at bounding box center [725, 292] width 866 height 508
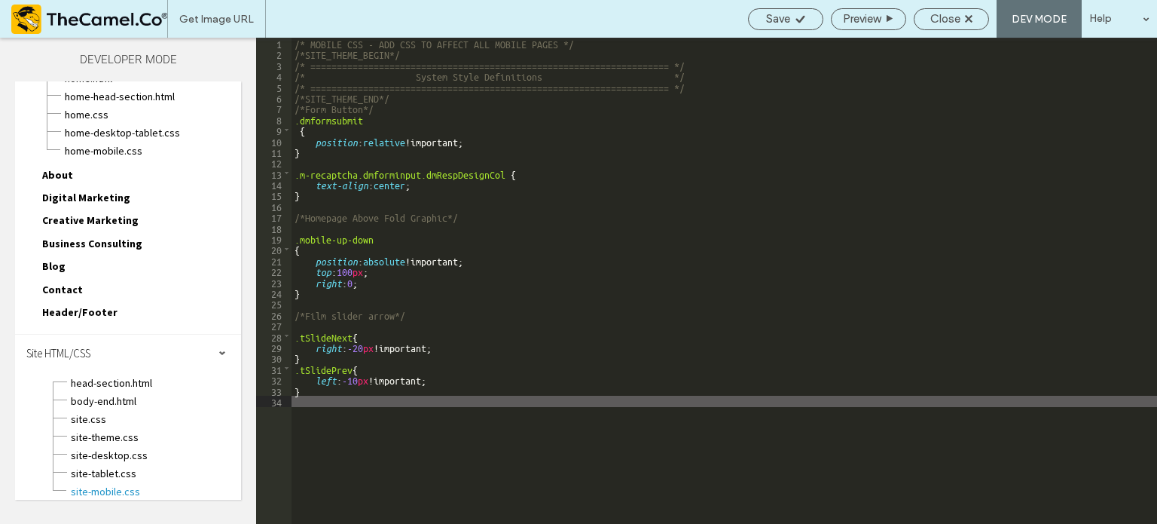
click at [309, 194] on div "/* MOBILE CSS - ADD CSS TO AFFECT ALL MOBILE PAGES */ /*SITE_THEME_BEGIN*/ /* =…" at bounding box center [725, 292] width 866 height 508
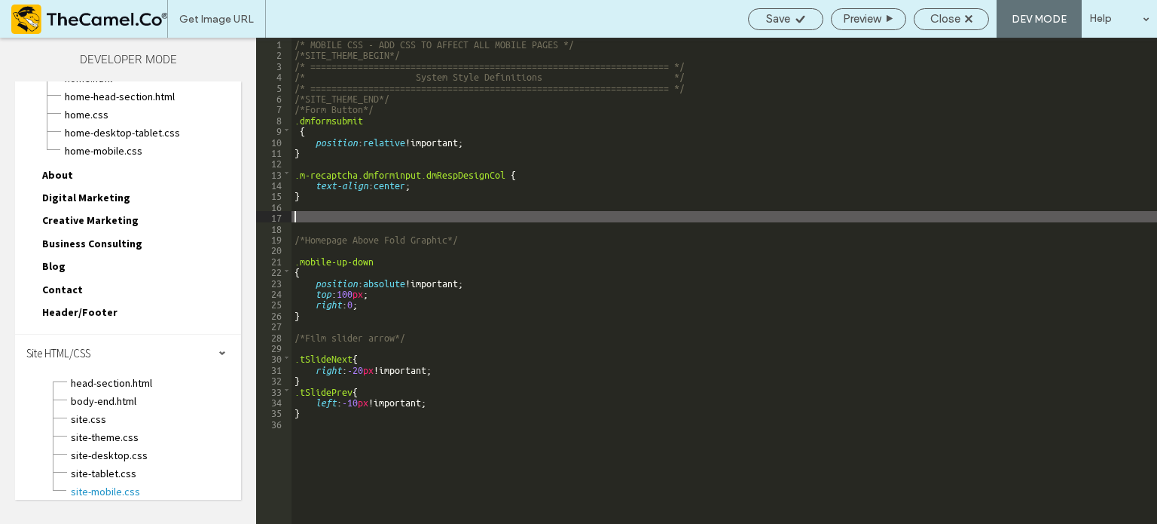
type textarea "**"
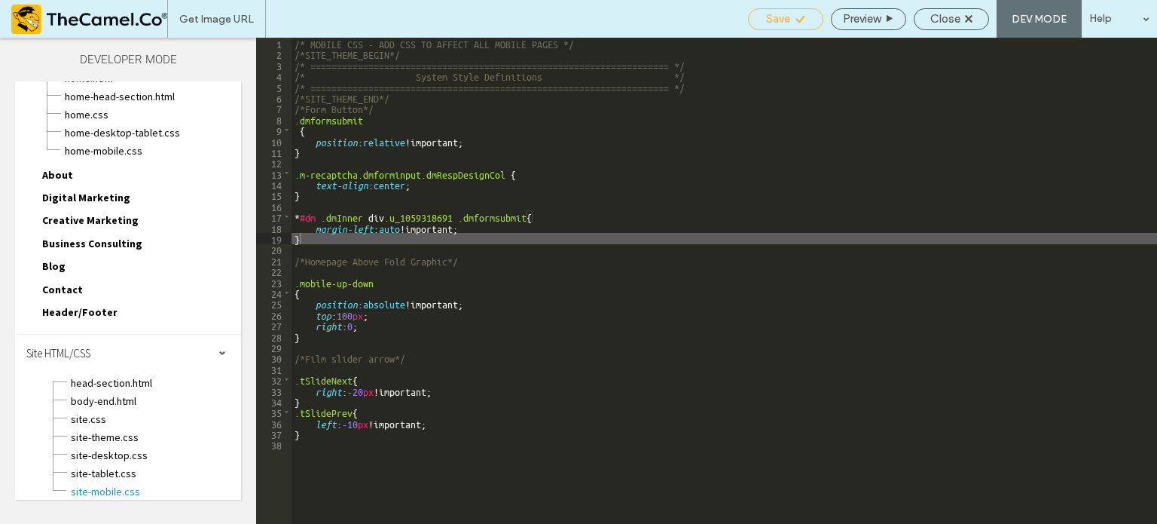
click at [771, 11] on div "Save" at bounding box center [785, 19] width 75 height 22
click at [946, 19] on span "Close" at bounding box center [945, 19] width 30 height 14
